Goal: Information Seeking & Learning: Learn about a topic

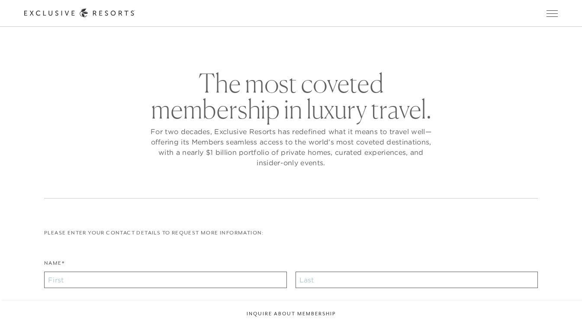
checkbox input "false"
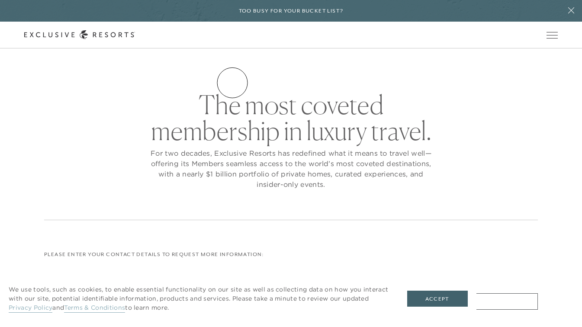
click at [0, 0] on link "Residence Collection" at bounding box center [0, 0] width 0 height 0
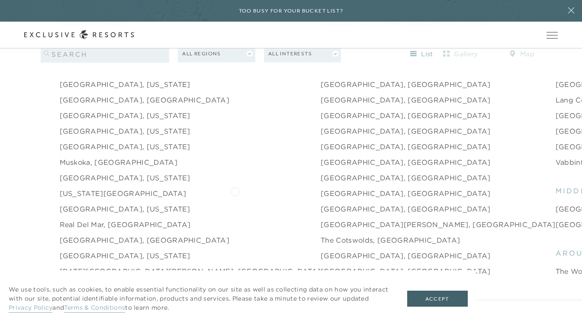
scroll to position [1282, 0]
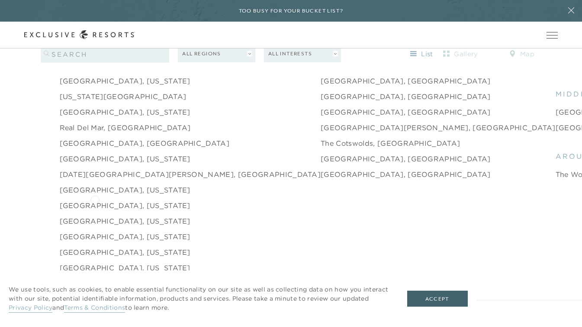
click at [94, 200] on link "[GEOGRAPHIC_DATA], [US_STATE]" at bounding box center [125, 205] width 131 height 10
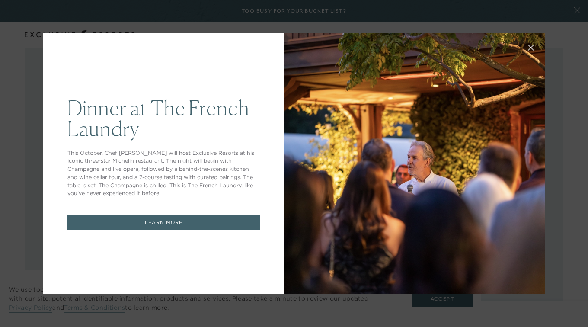
click at [295, 190] on div at bounding box center [414, 163] width 261 height 261
click at [528, 48] on icon at bounding box center [531, 48] width 6 height 6
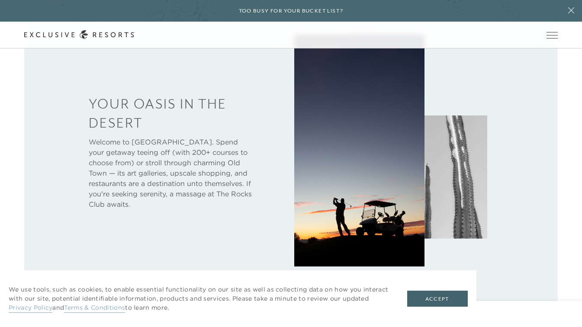
scroll to position [413, 0]
